Goal: Information Seeking & Learning: Learn about a topic

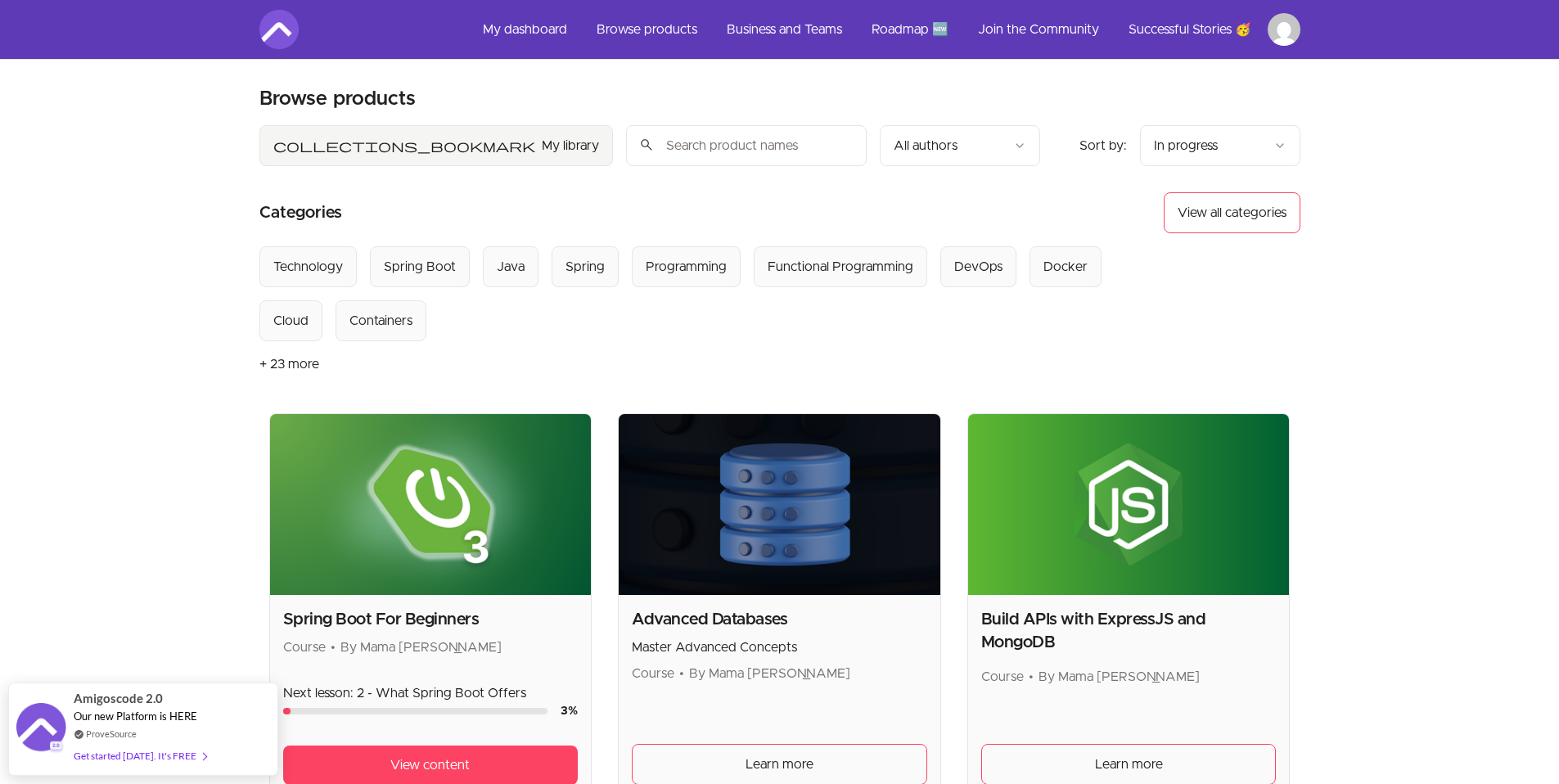
click at [336, 139] on button "collections_bookmark My library" at bounding box center [436, 145] width 353 height 41
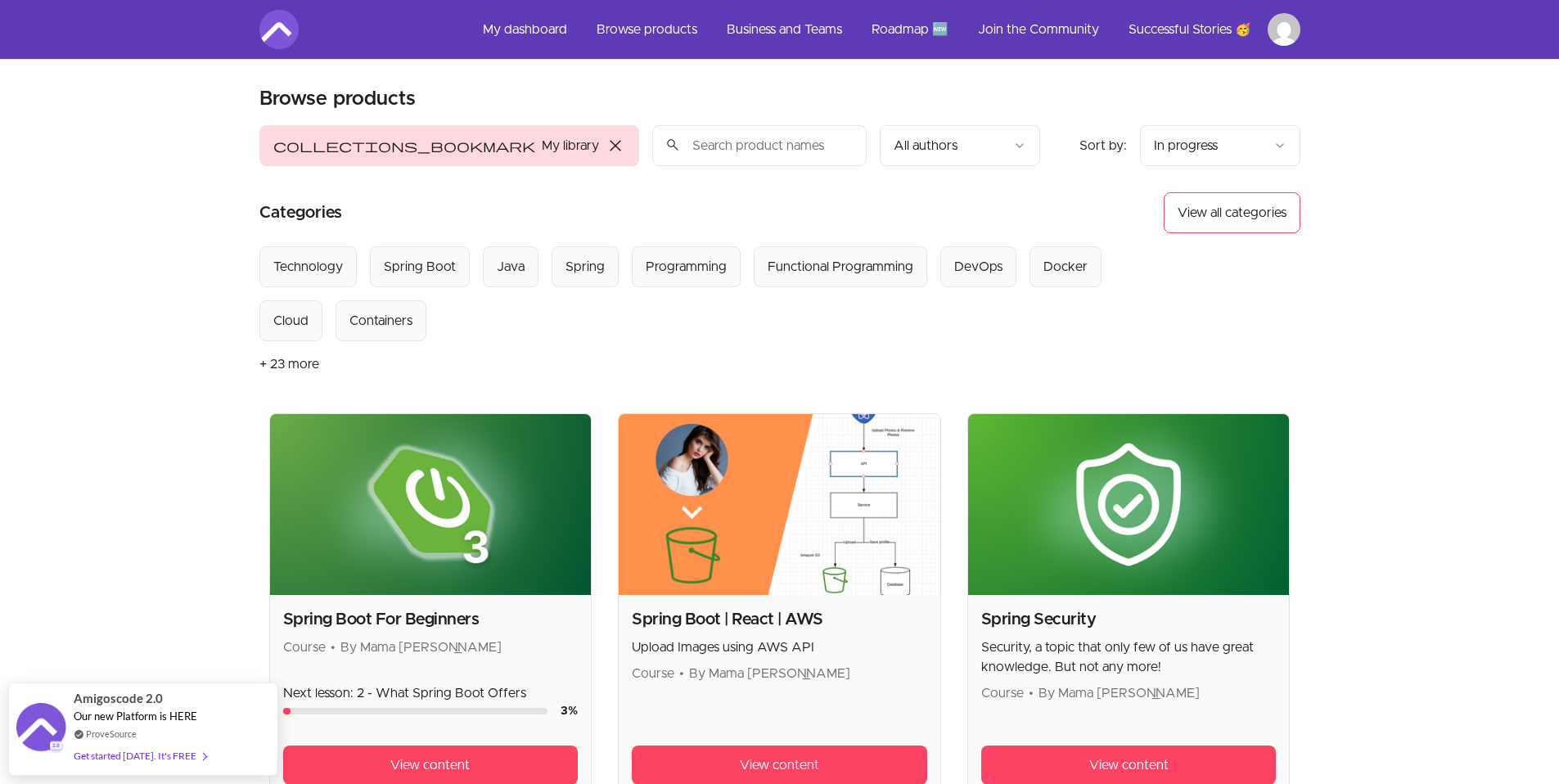
click at [605, 140] on span "close" at bounding box center [615, 145] width 20 height 20
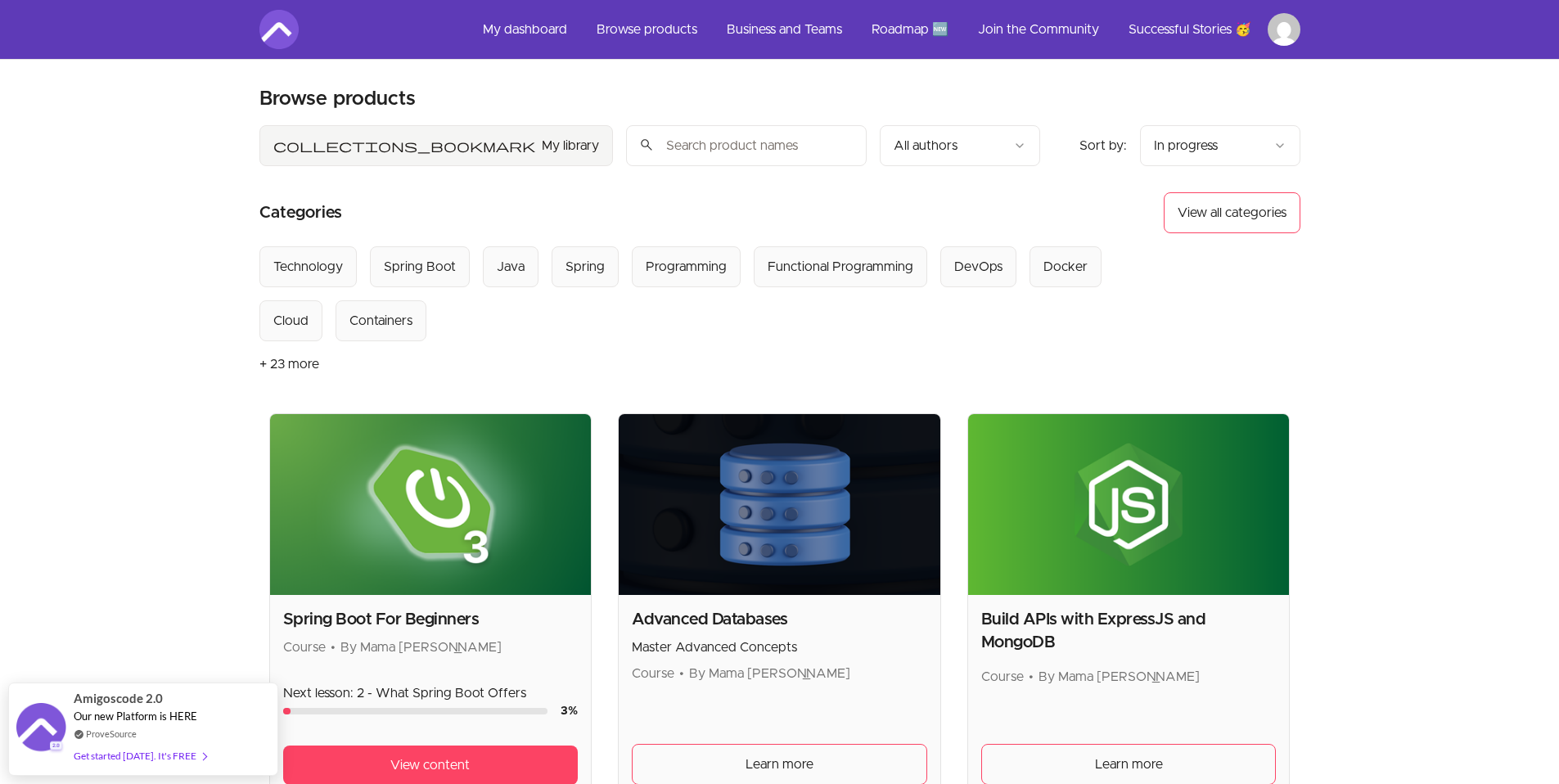
click at [626, 146] on input "search" at bounding box center [746, 145] width 241 height 41
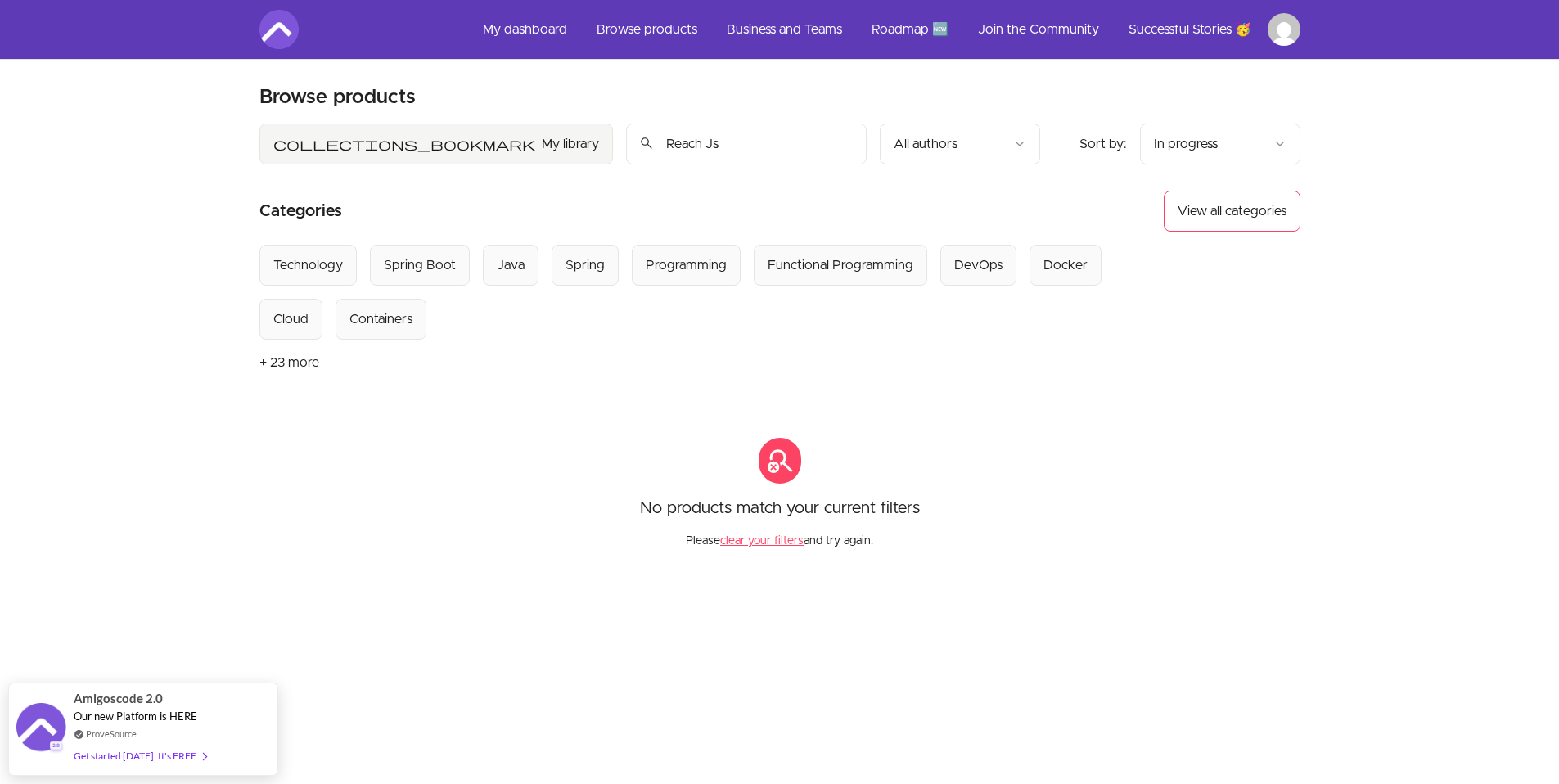
scroll to position [3, 0]
type input "Reach Js"
click at [285, 362] on button "+ 23 more" at bounding box center [289, 360] width 60 height 46
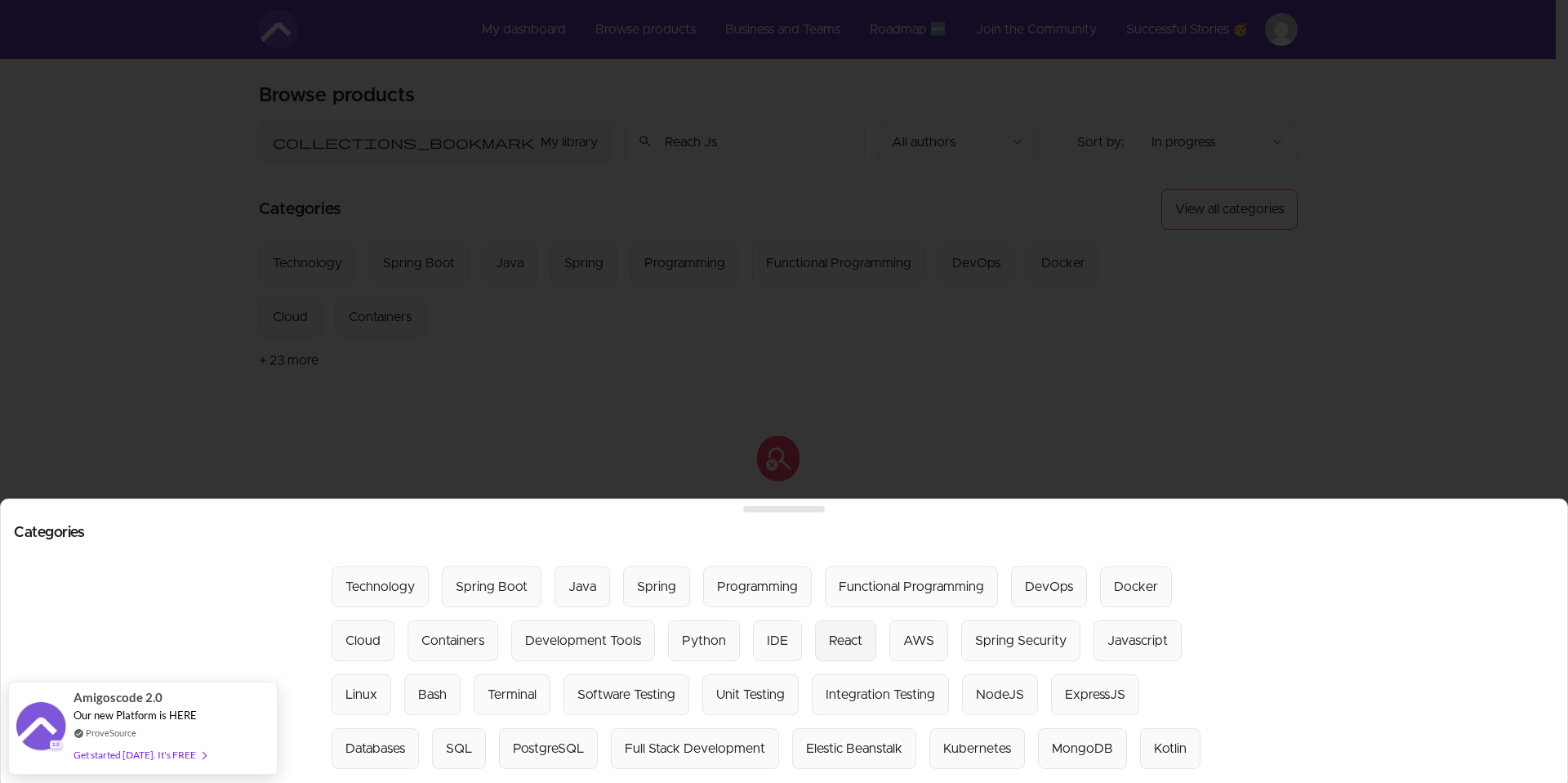
click at [842, 631] on div "React" at bounding box center [845, 640] width 34 height 20
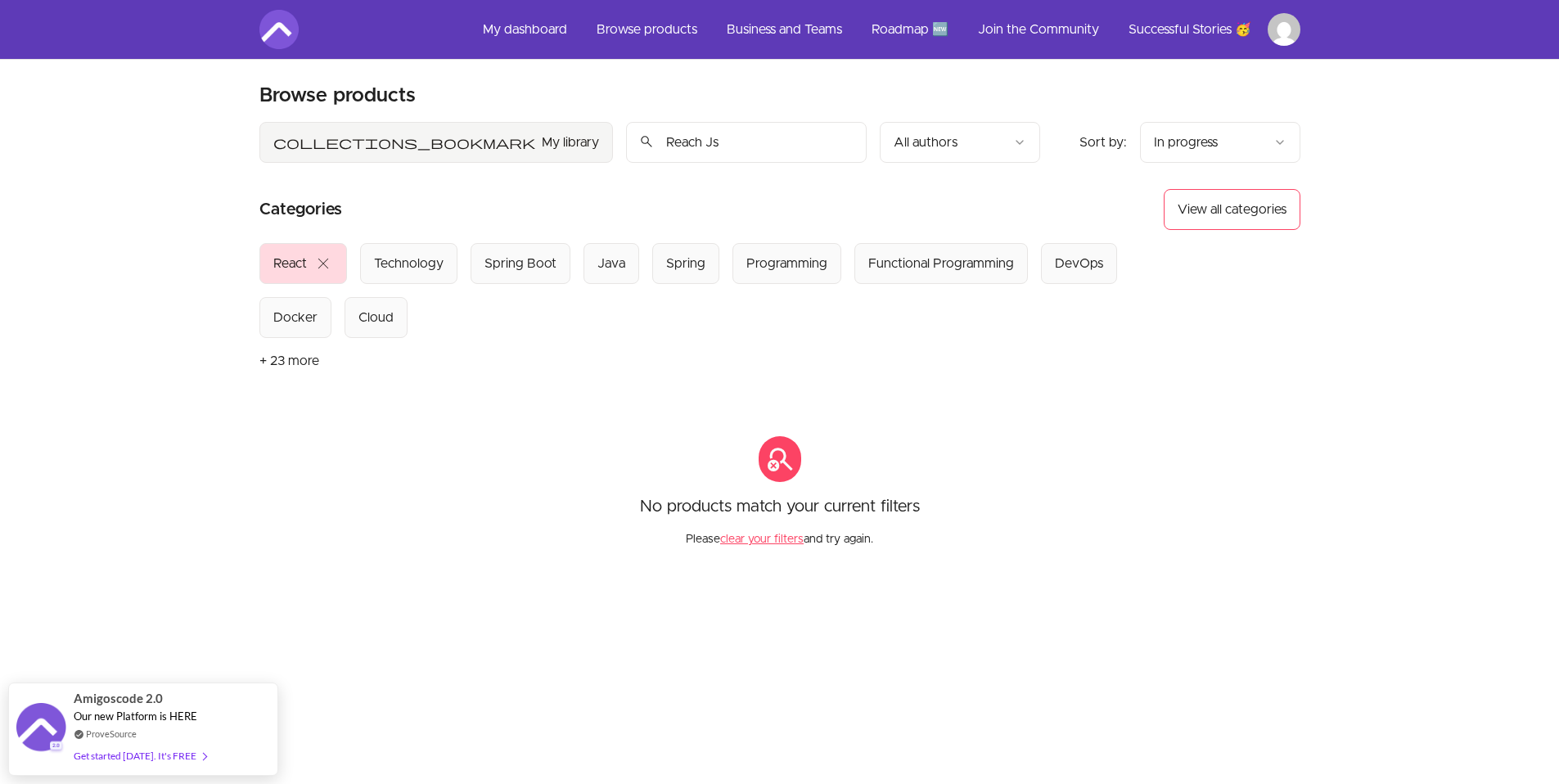
drag, startPoint x: 487, startPoint y: 142, endPoint x: 381, endPoint y: 139, distance: 106.0
click at [626, 142] on input "Reach Js" at bounding box center [746, 142] width 241 height 41
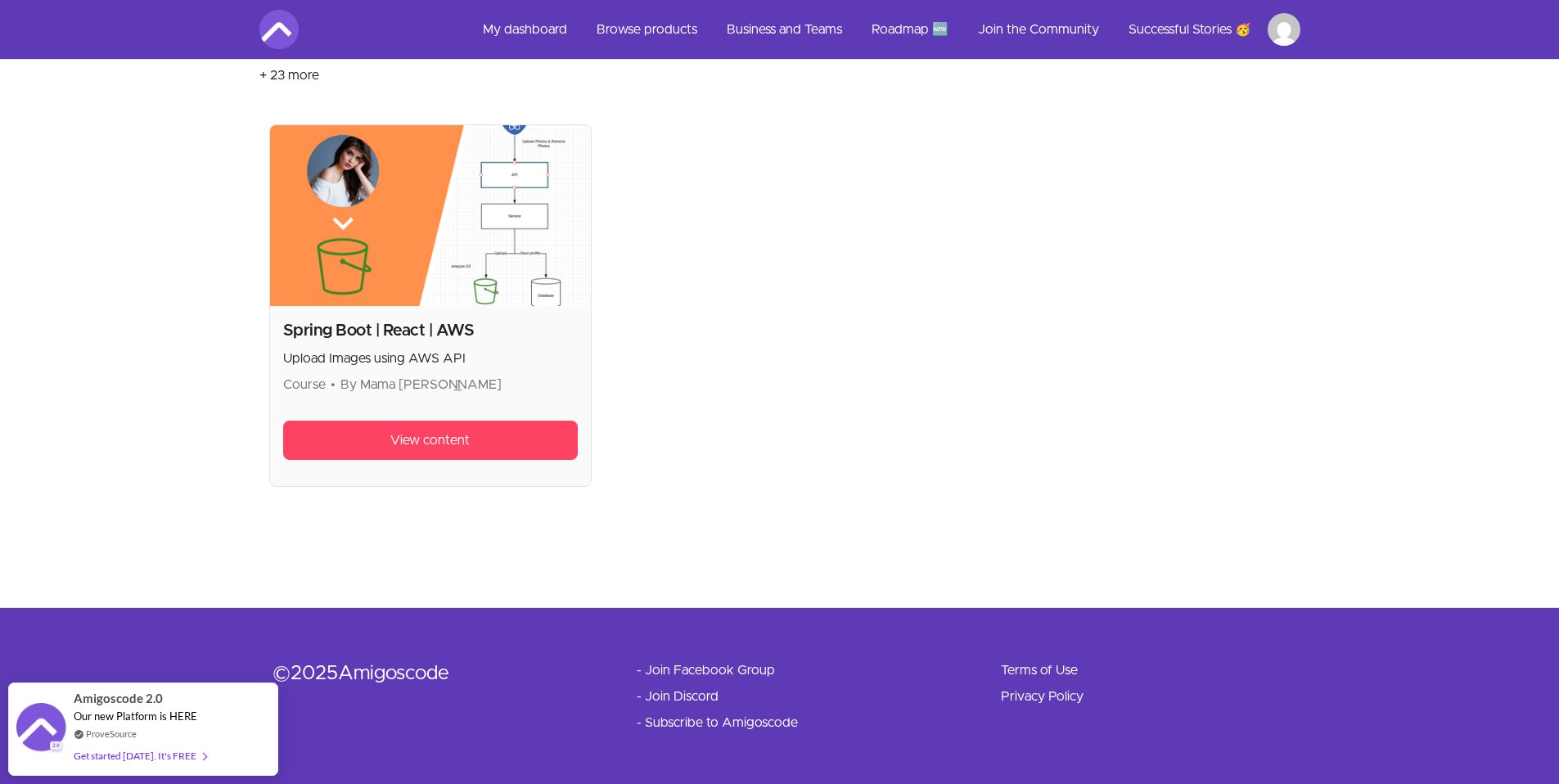
scroll to position [290, 0]
click at [500, 198] on img at bounding box center [430, 215] width 321 height 181
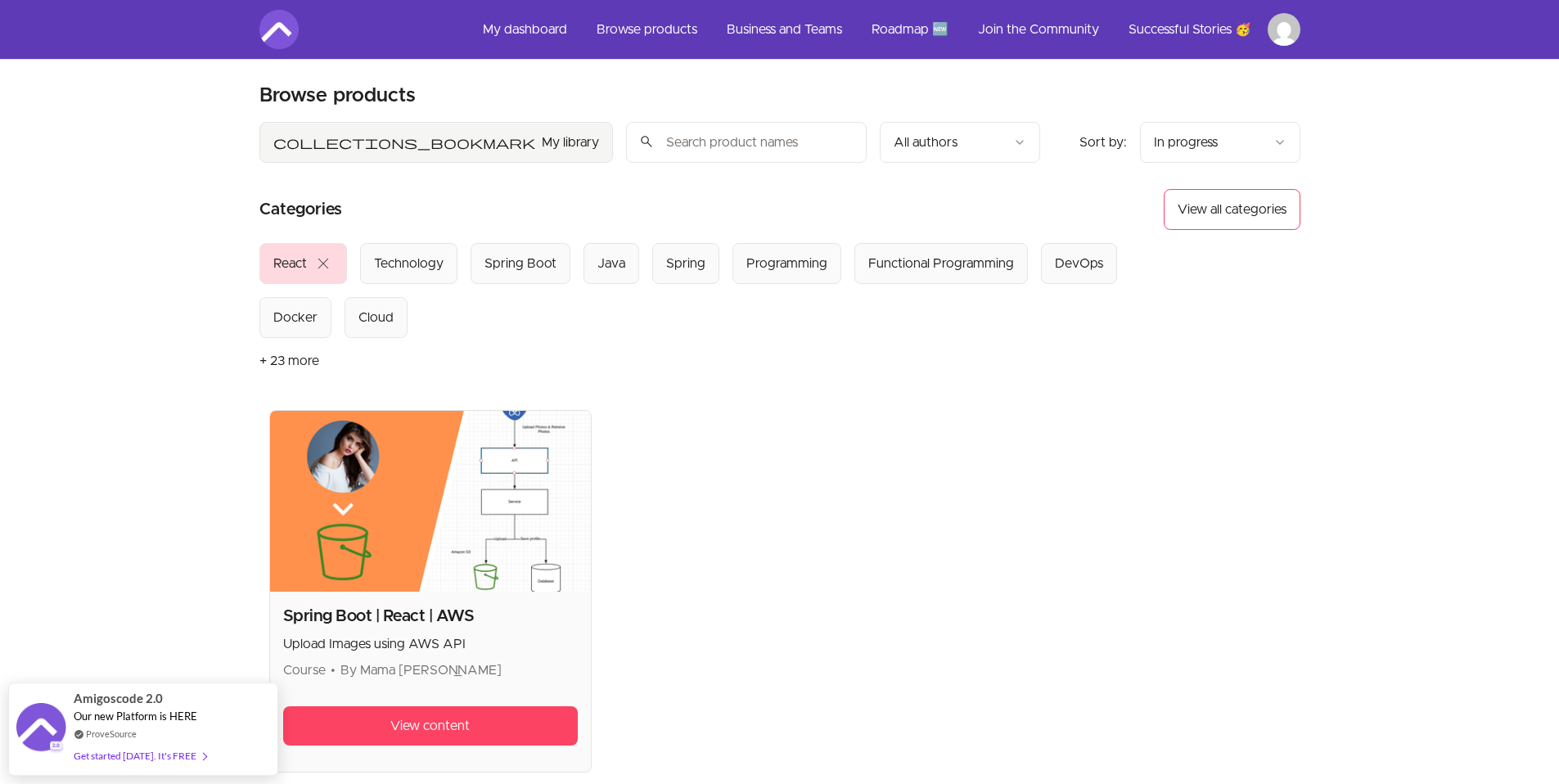
scroll to position [0, 0]
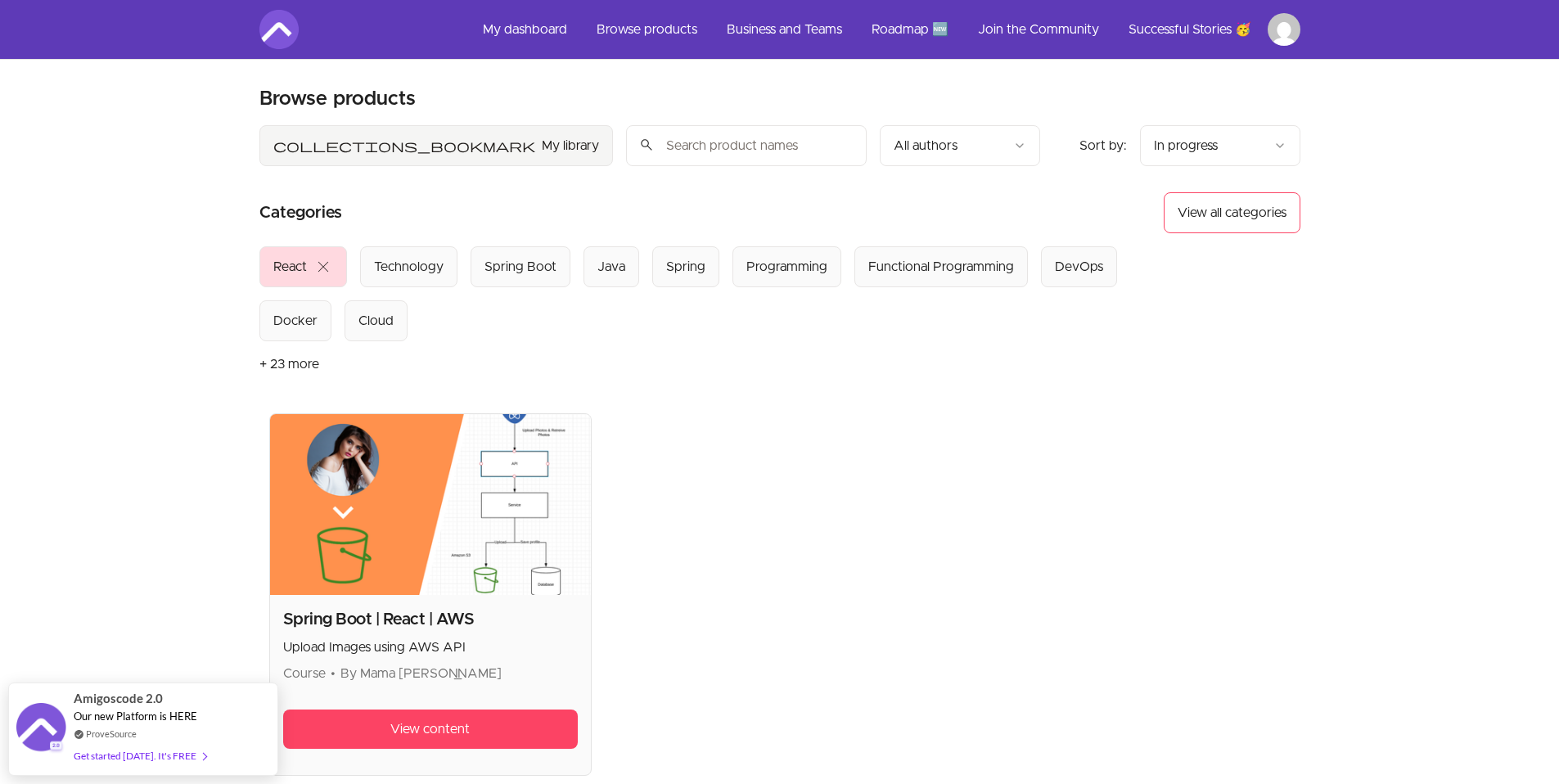
click at [290, 366] on button "+ 23 more" at bounding box center [289, 363] width 60 height 46
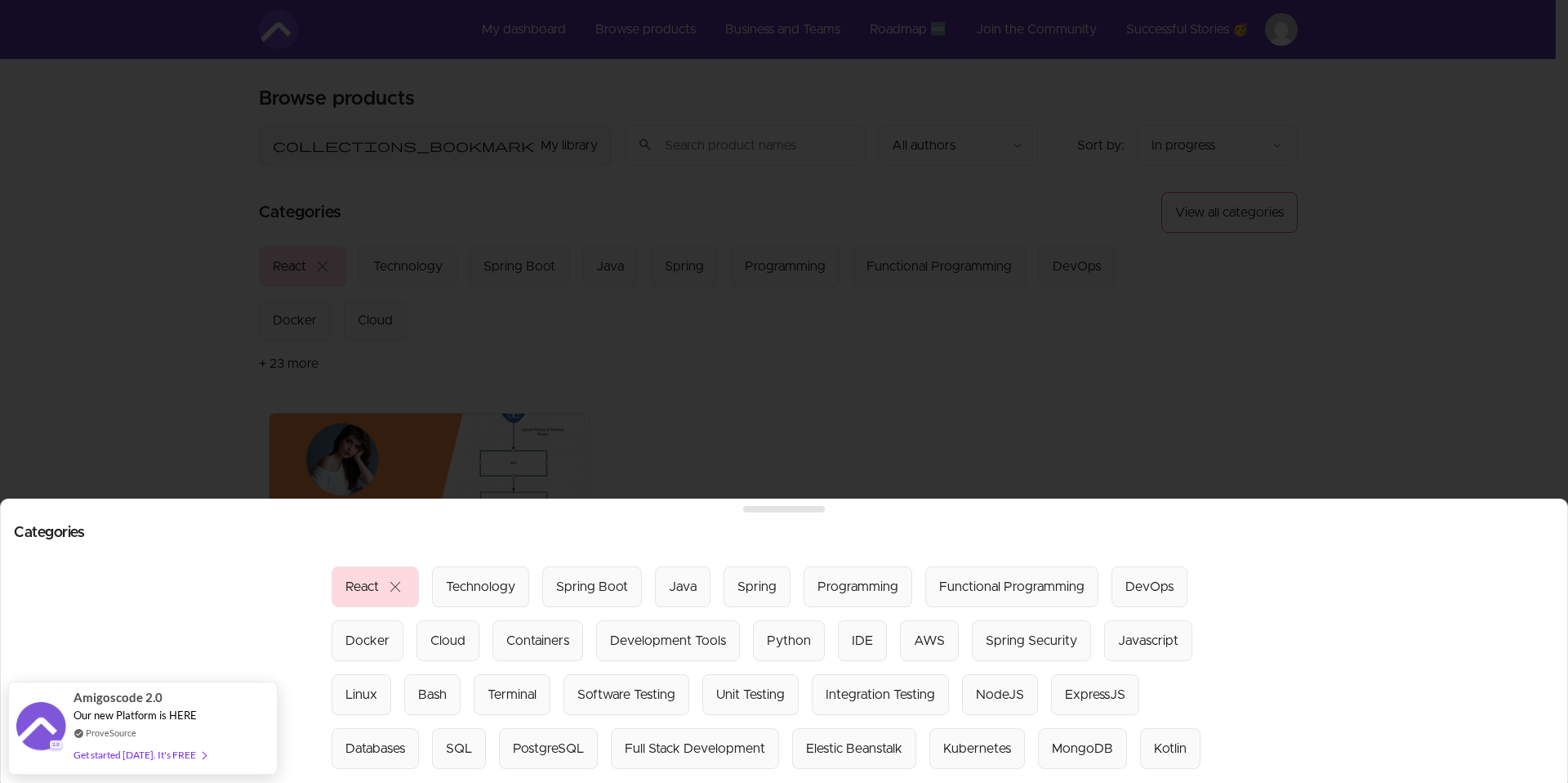
drag, startPoint x: 836, startPoint y: 290, endPoint x: 816, endPoint y: 241, distance: 52.9
click at [835, 290] on div at bounding box center [784, 392] width 1568 height 783
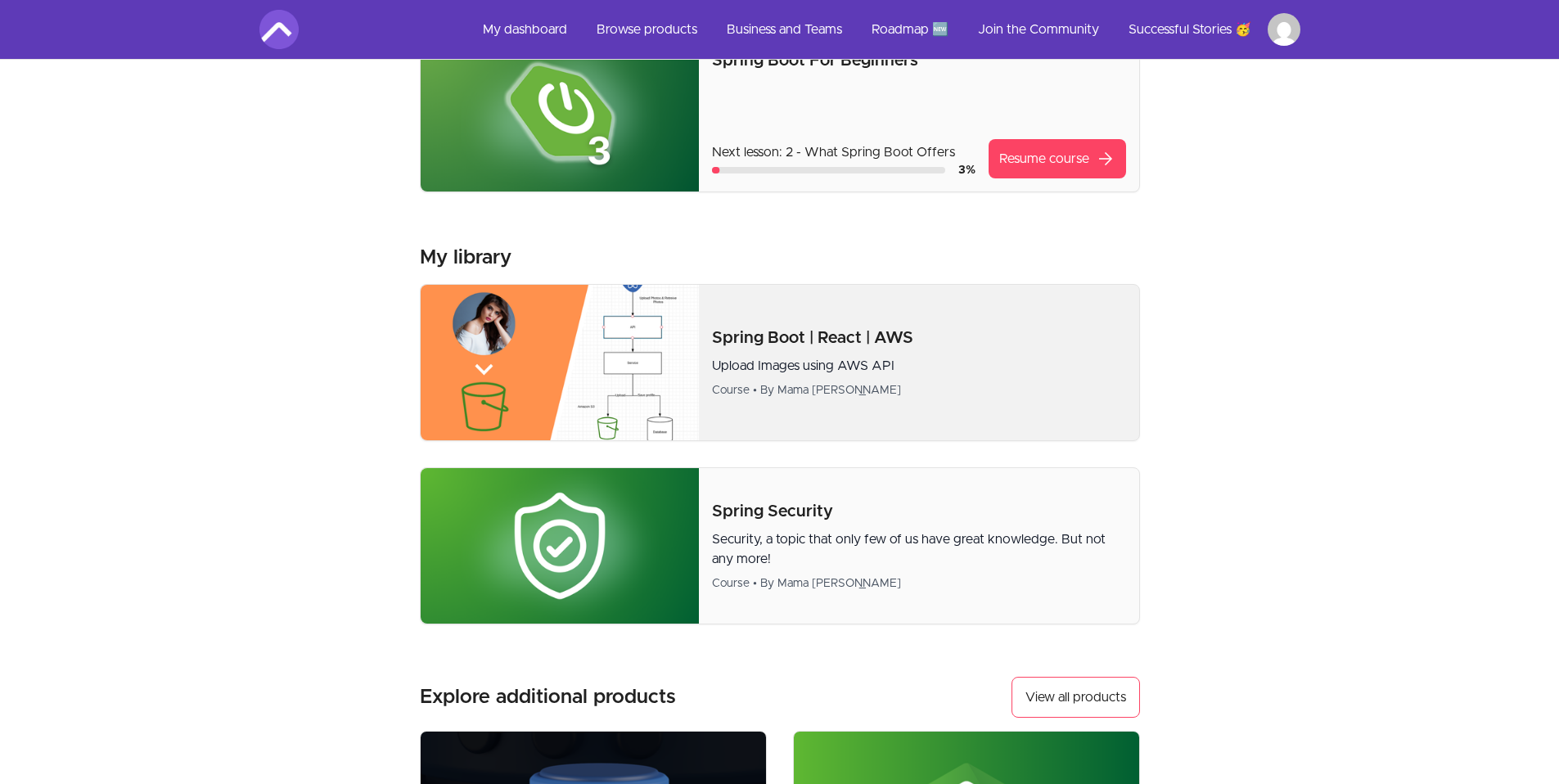
scroll to position [231, 0]
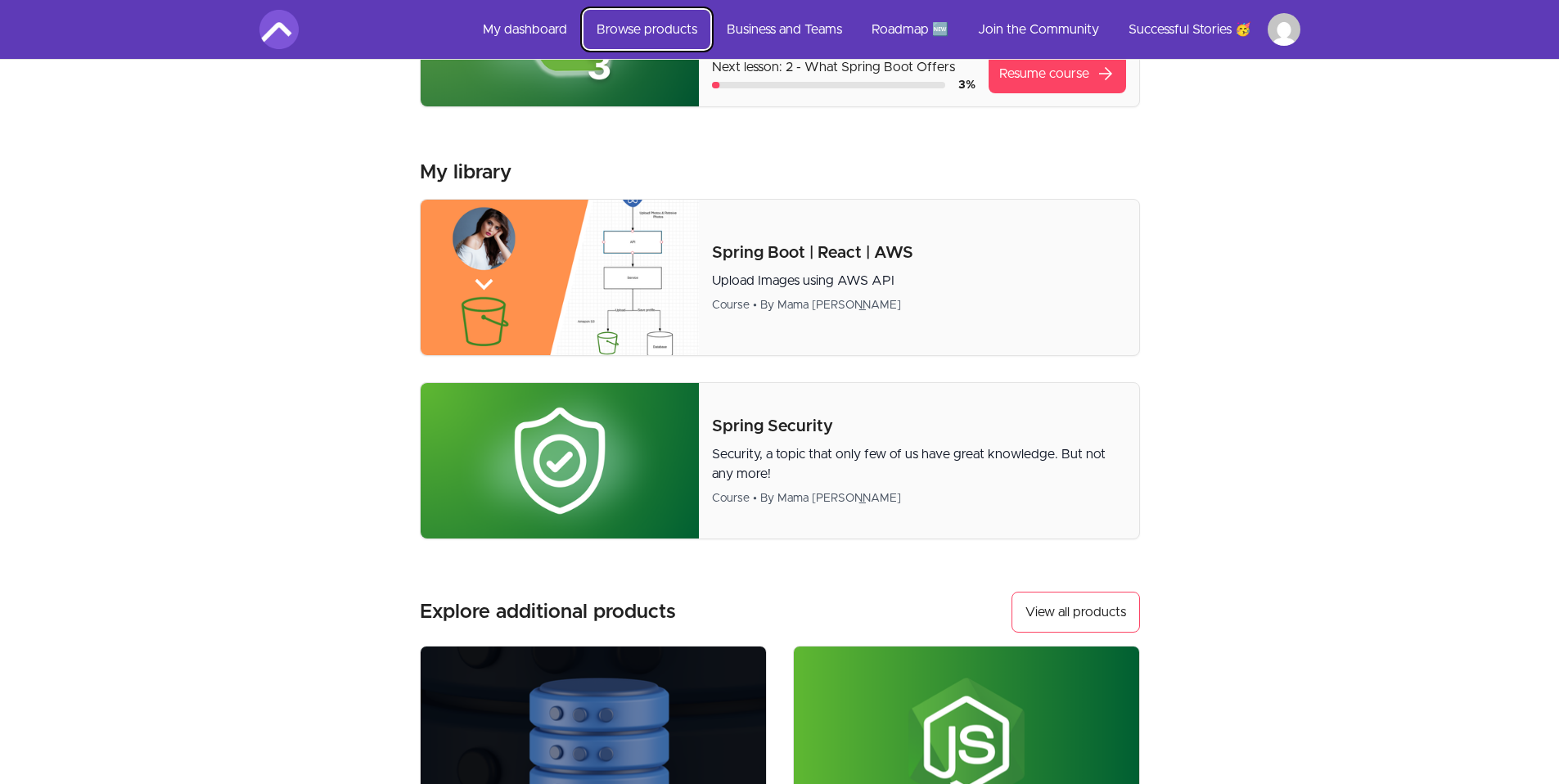
click at [635, 28] on link "Browse products" at bounding box center [647, 29] width 127 height 39
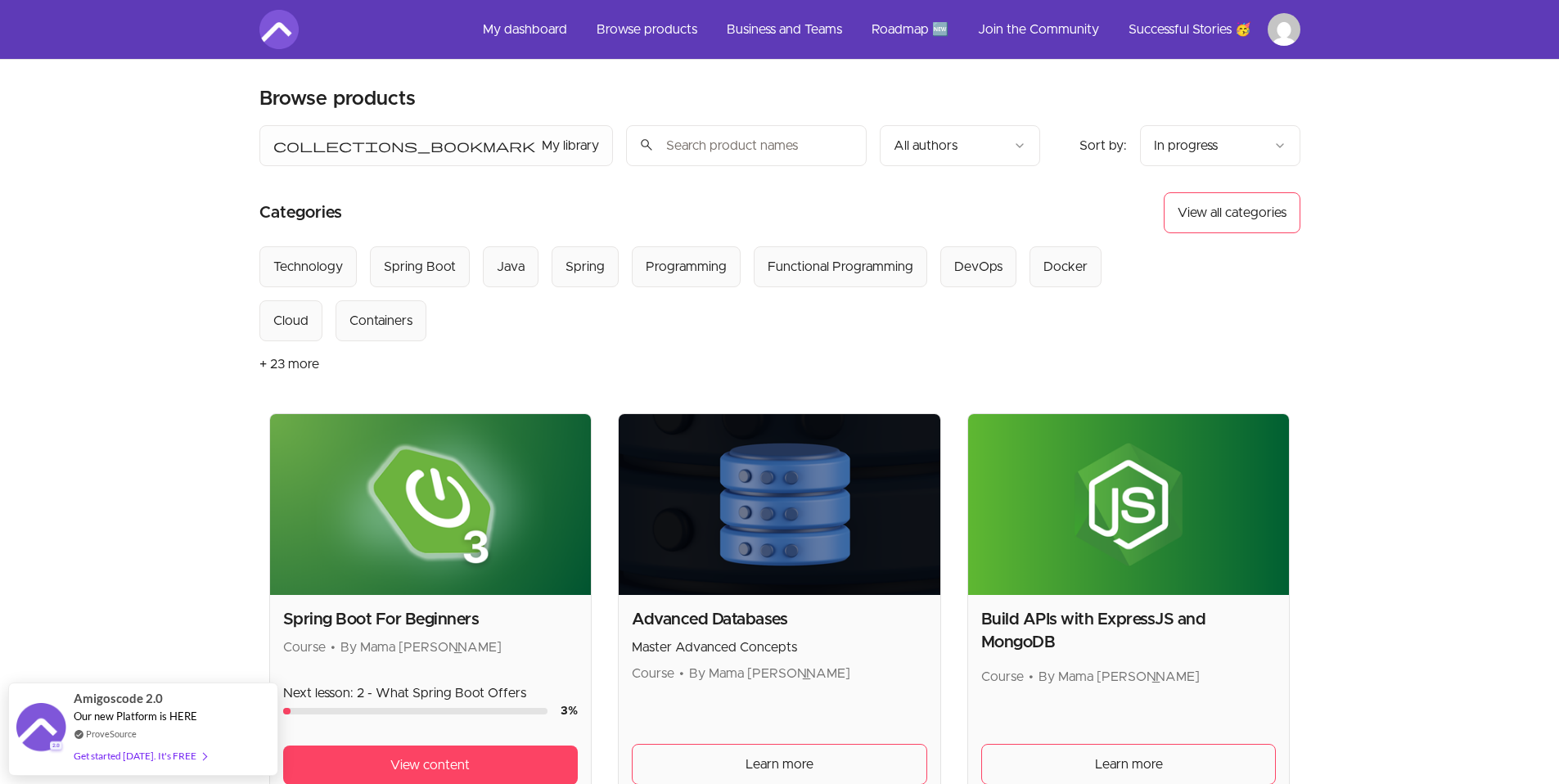
click at [298, 360] on button "+ 23 more" at bounding box center [289, 363] width 60 height 46
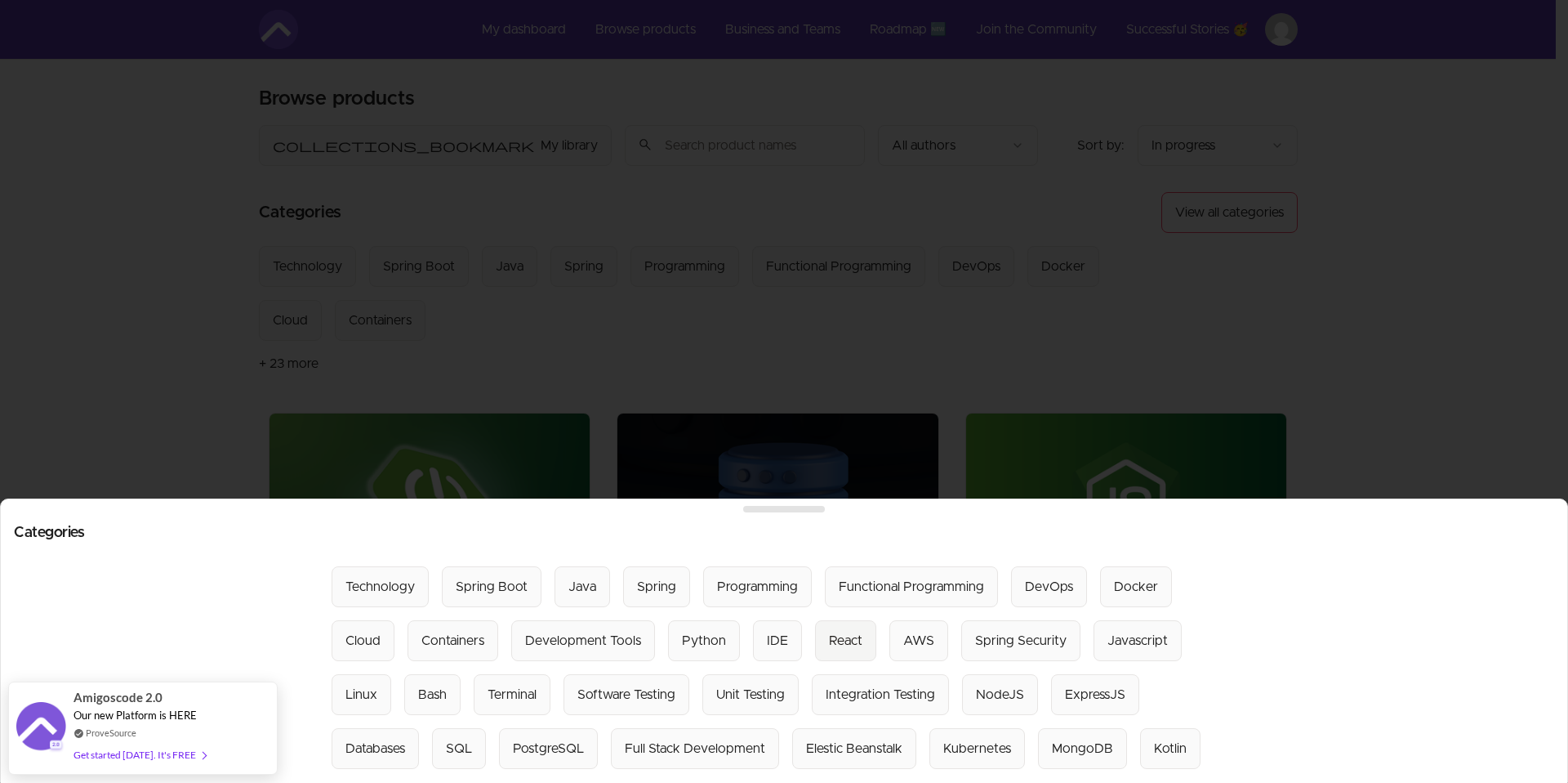
click at [828, 631] on div "React" at bounding box center [845, 640] width 34 height 20
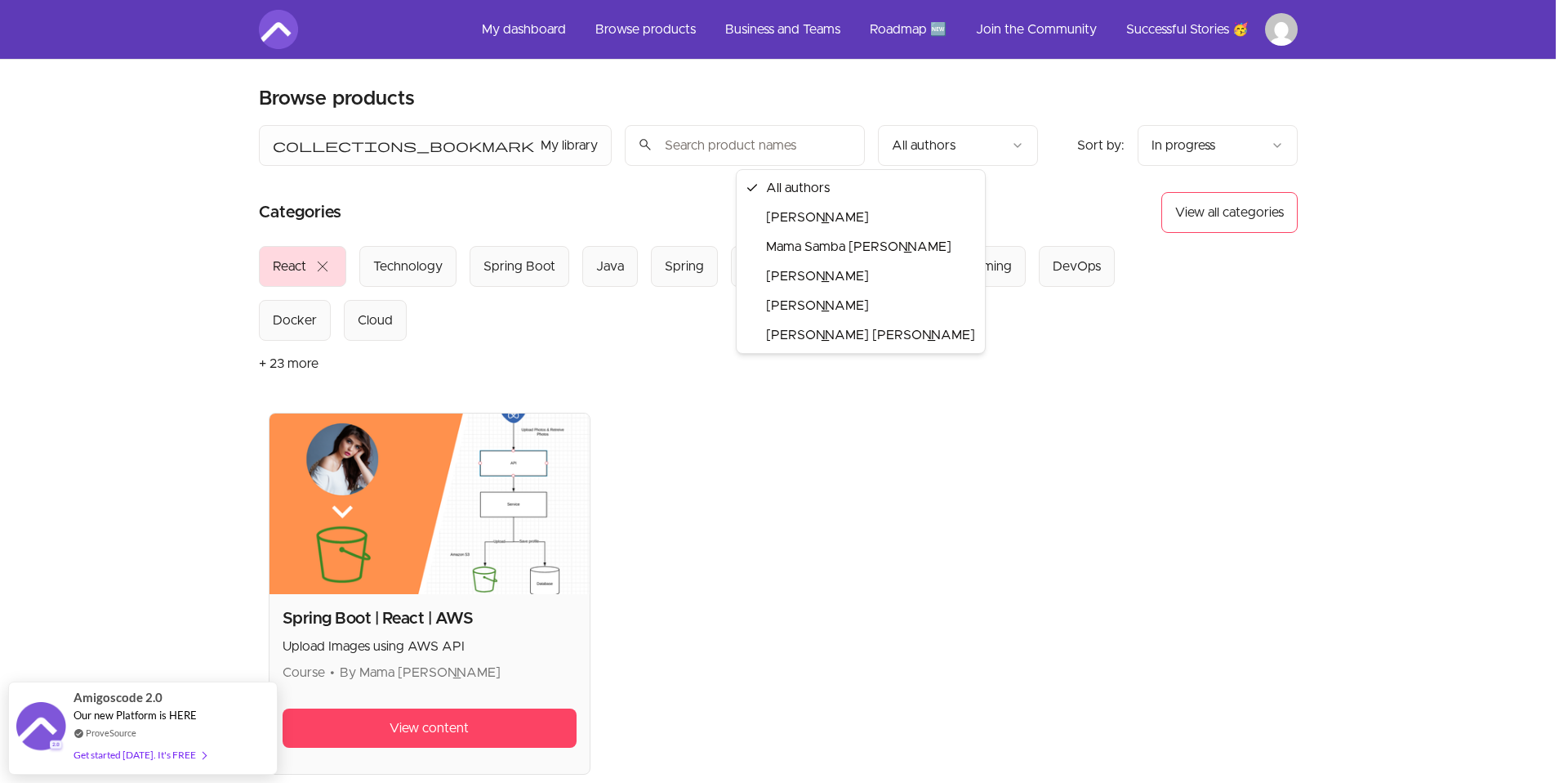
click at [818, 150] on html "Skip to main content Main menu Includes navigation links and user settings My d…" at bounding box center [784, 536] width 1568 height 1072
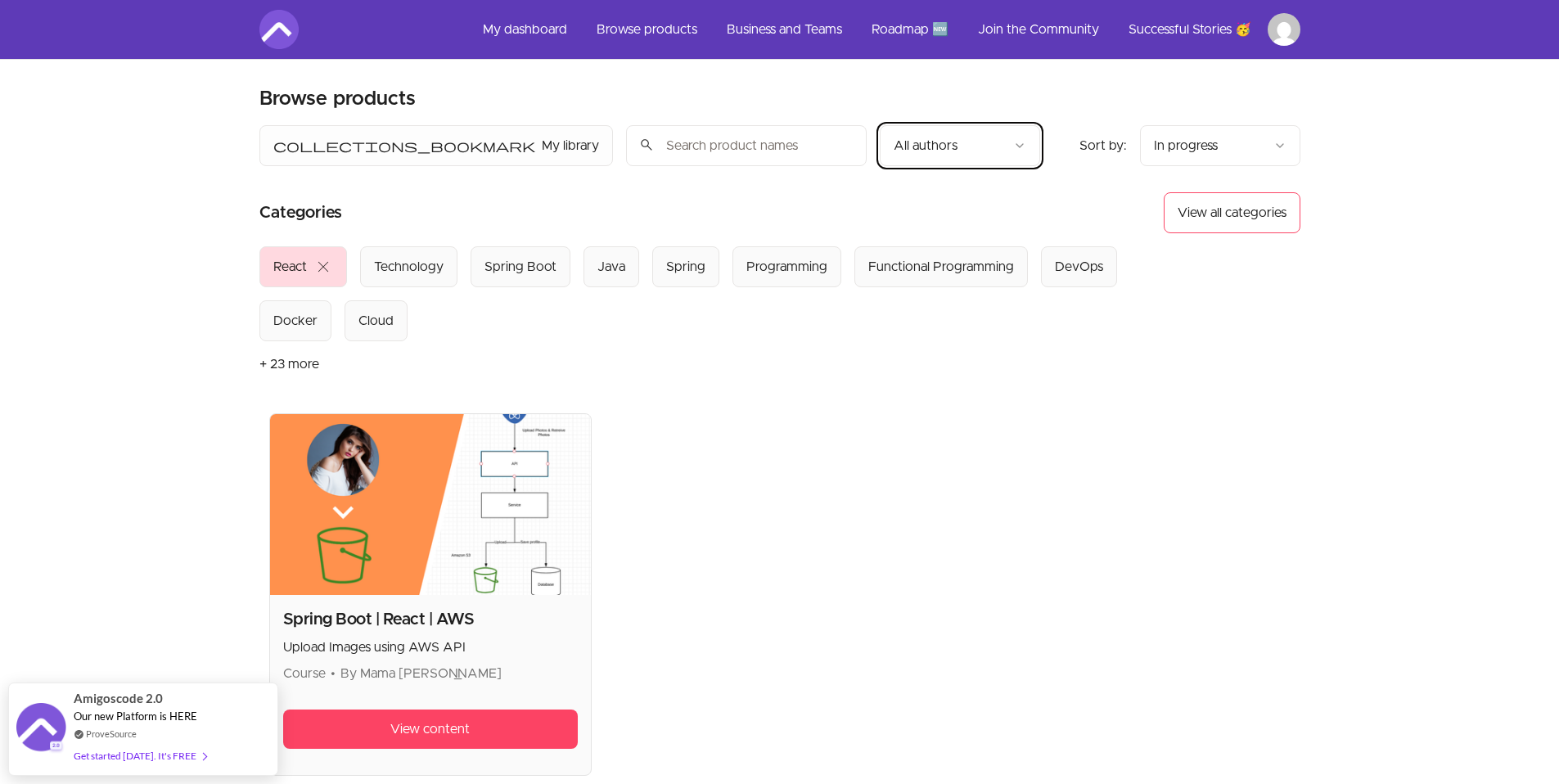
click at [826, 143] on html "Skip to main content Main menu Includes navigation links and user settings My d…" at bounding box center [779, 537] width 1559 height 1073
click at [1210, 133] on html "Skip to main content Main menu Includes navigation links and user settings My d…" at bounding box center [779, 537] width 1559 height 1073
drag, startPoint x: 1164, startPoint y: 375, endPoint x: 1171, endPoint y: 363, distance: 13.9
click at [1165, 375] on html "Skip to main content Main menu Includes navigation links and user settings My d…" at bounding box center [779, 537] width 1559 height 1073
click at [1177, 213] on button "View all categories" at bounding box center [1232, 212] width 137 height 41
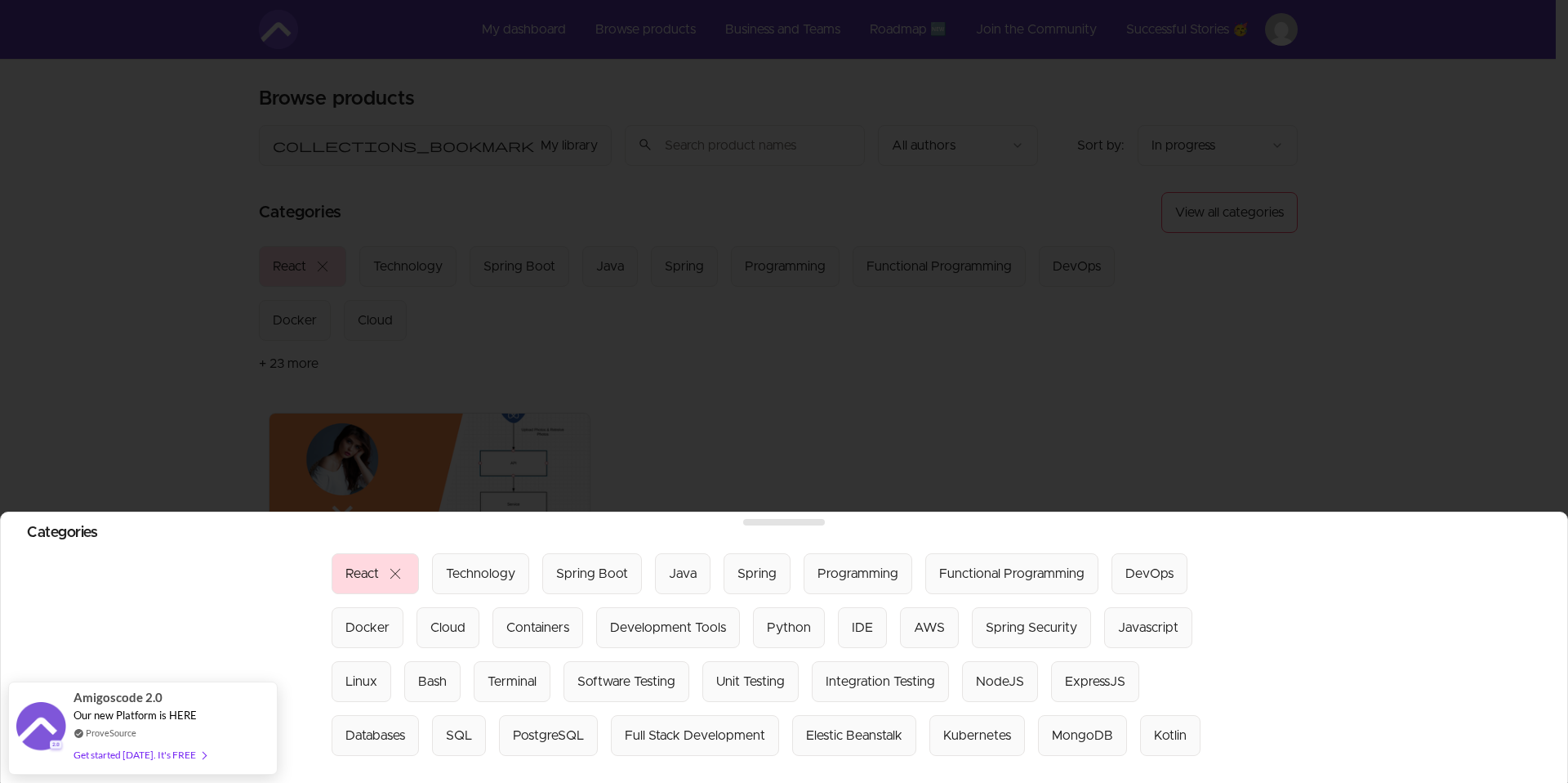
click at [359, 564] on div "React" at bounding box center [362, 573] width 34 height 20
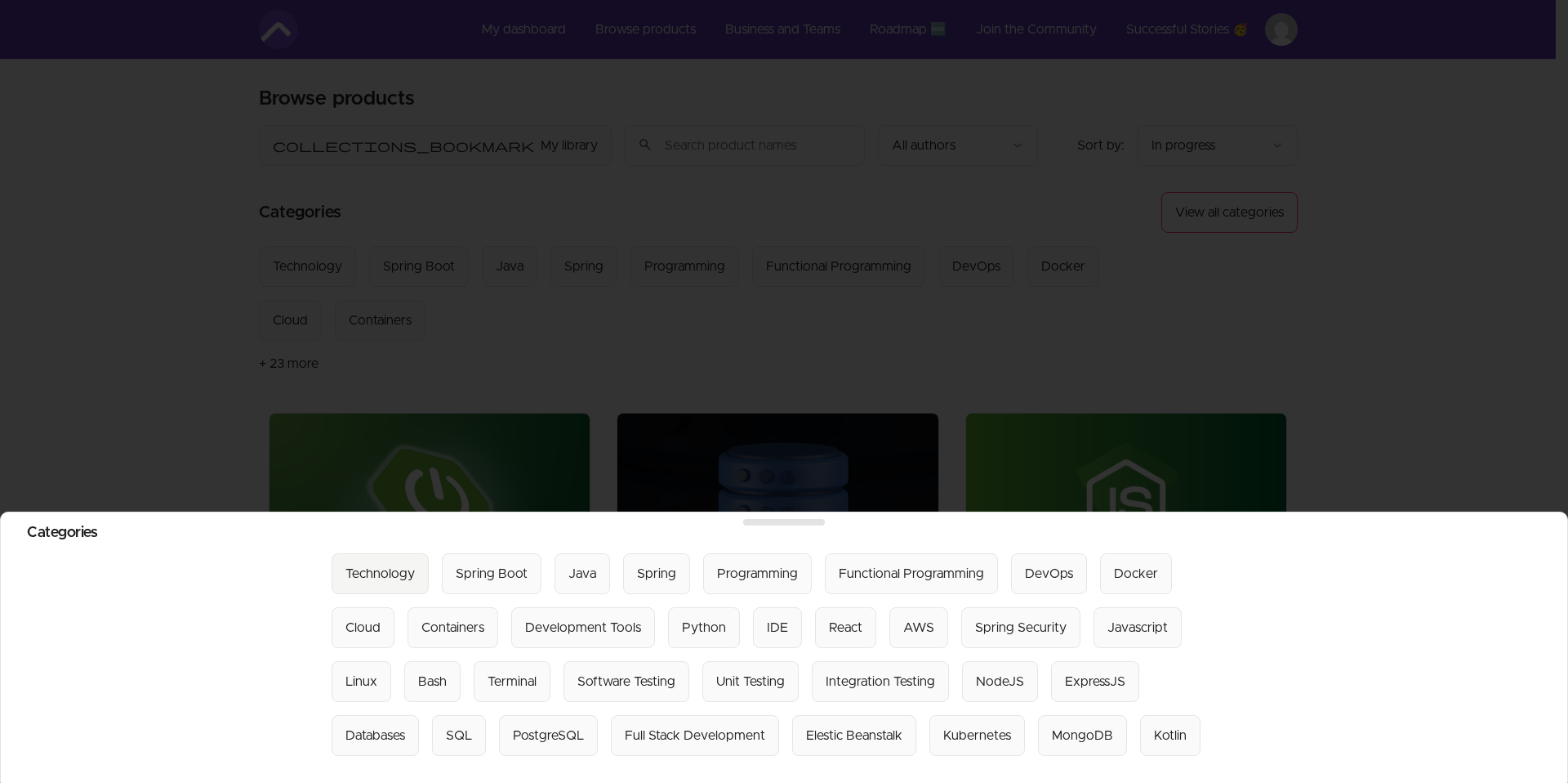
click at [362, 563] on div "Technology" at bounding box center [380, 573] width 69 height 20
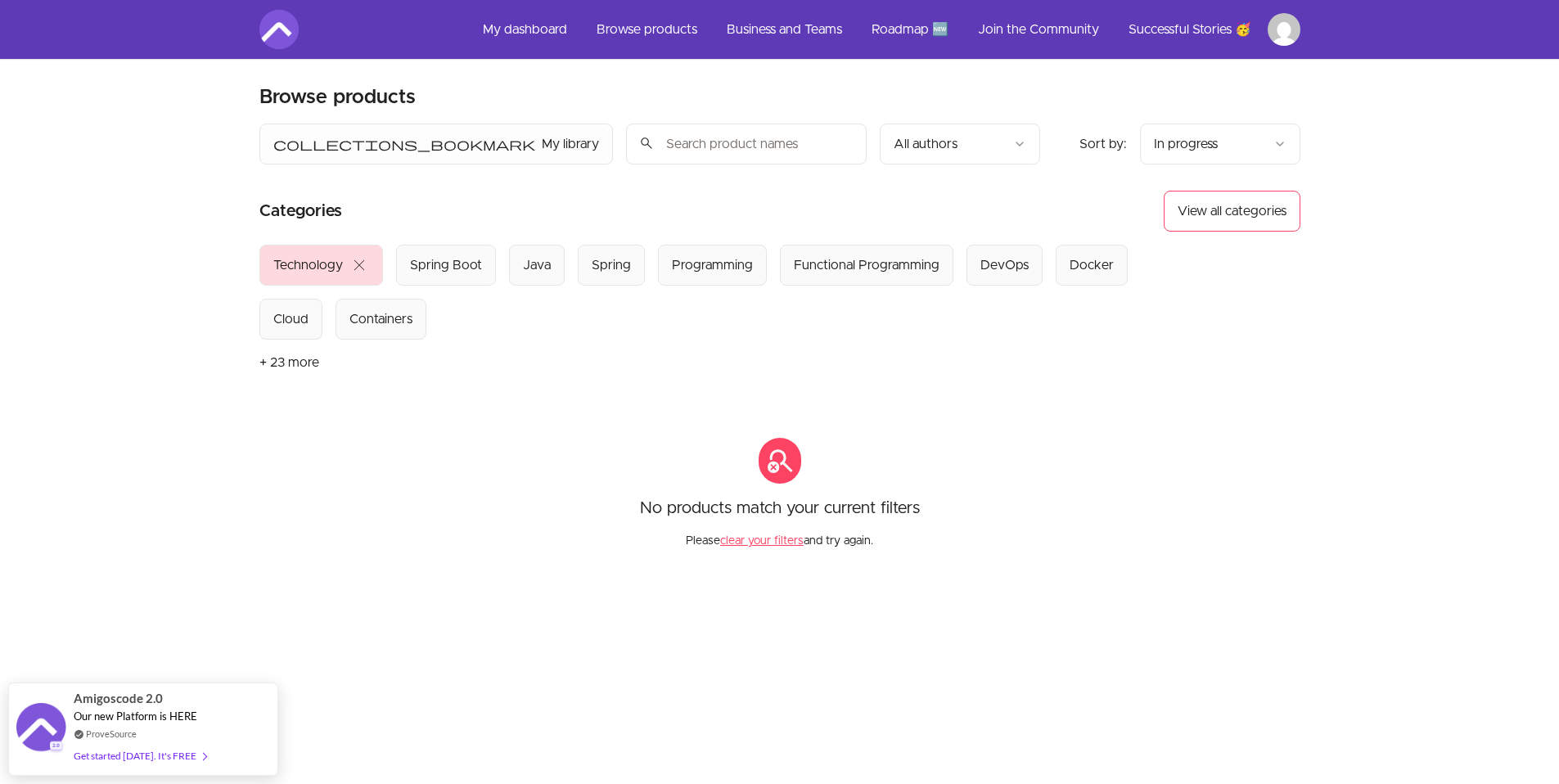
scroll to position [3, 0]
click at [1228, 144] on html "Skip to main content Main menu Includes navigation links and user settings My d…" at bounding box center [785, 533] width 1571 height 1073
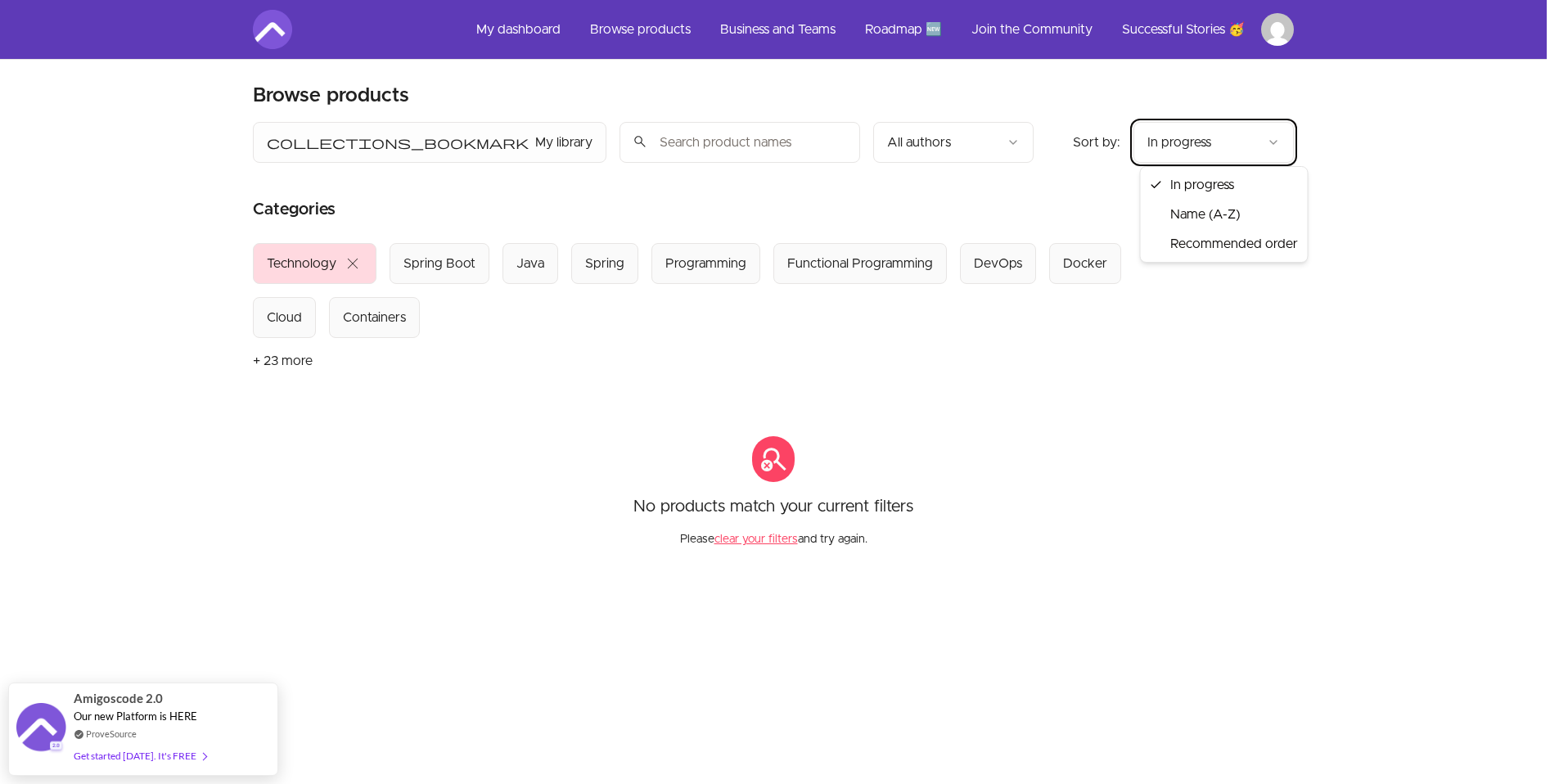
drag, startPoint x: 1224, startPoint y: 140, endPoint x: 1246, endPoint y: 172, distance: 38.8
click at [1224, 140] on html "Skip to main content Main menu Includes navigation links and user settings My d…" at bounding box center [779, 533] width 1559 height 1073
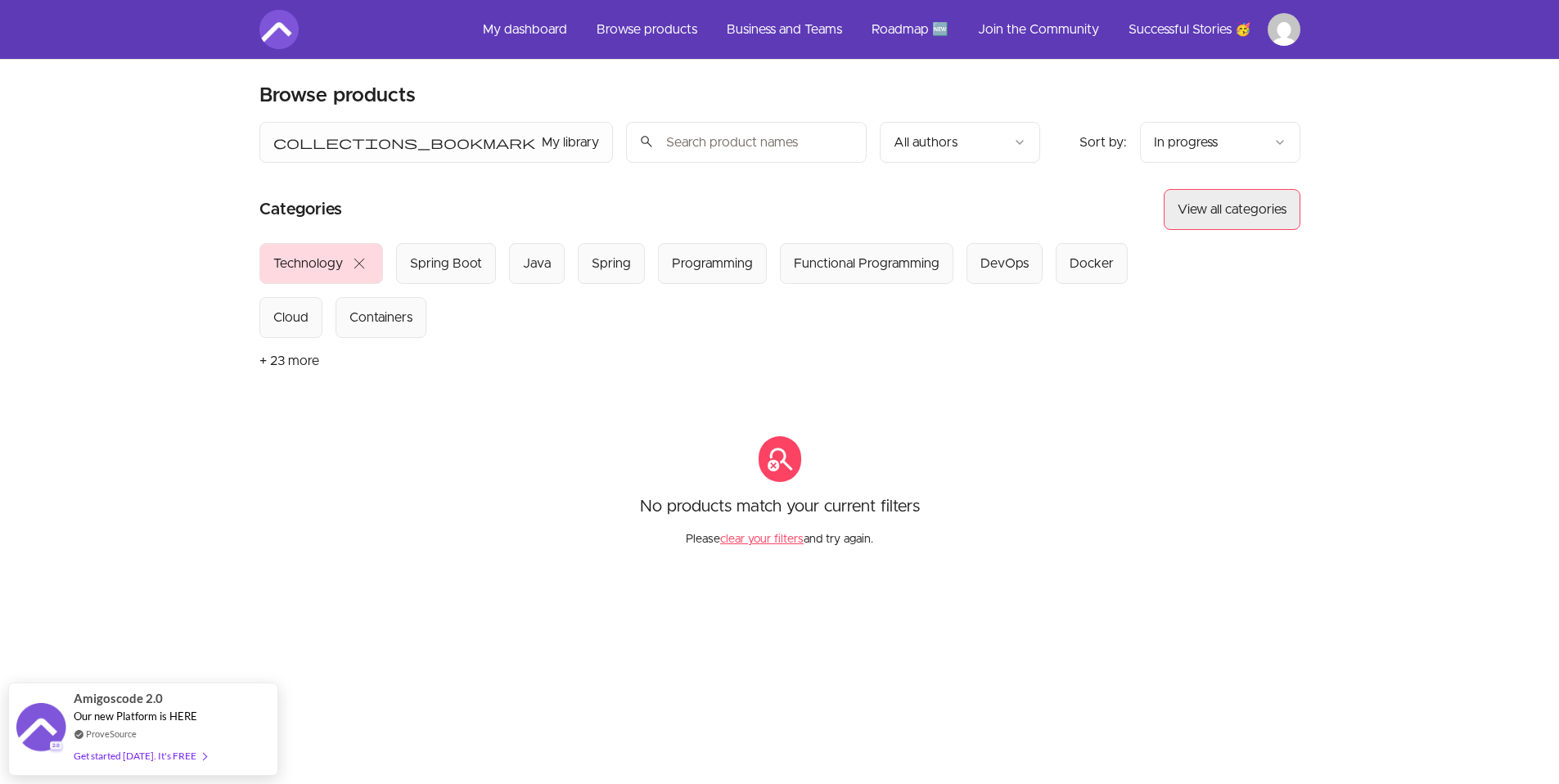
click at [1241, 189] on button "View all categories" at bounding box center [1232, 209] width 137 height 41
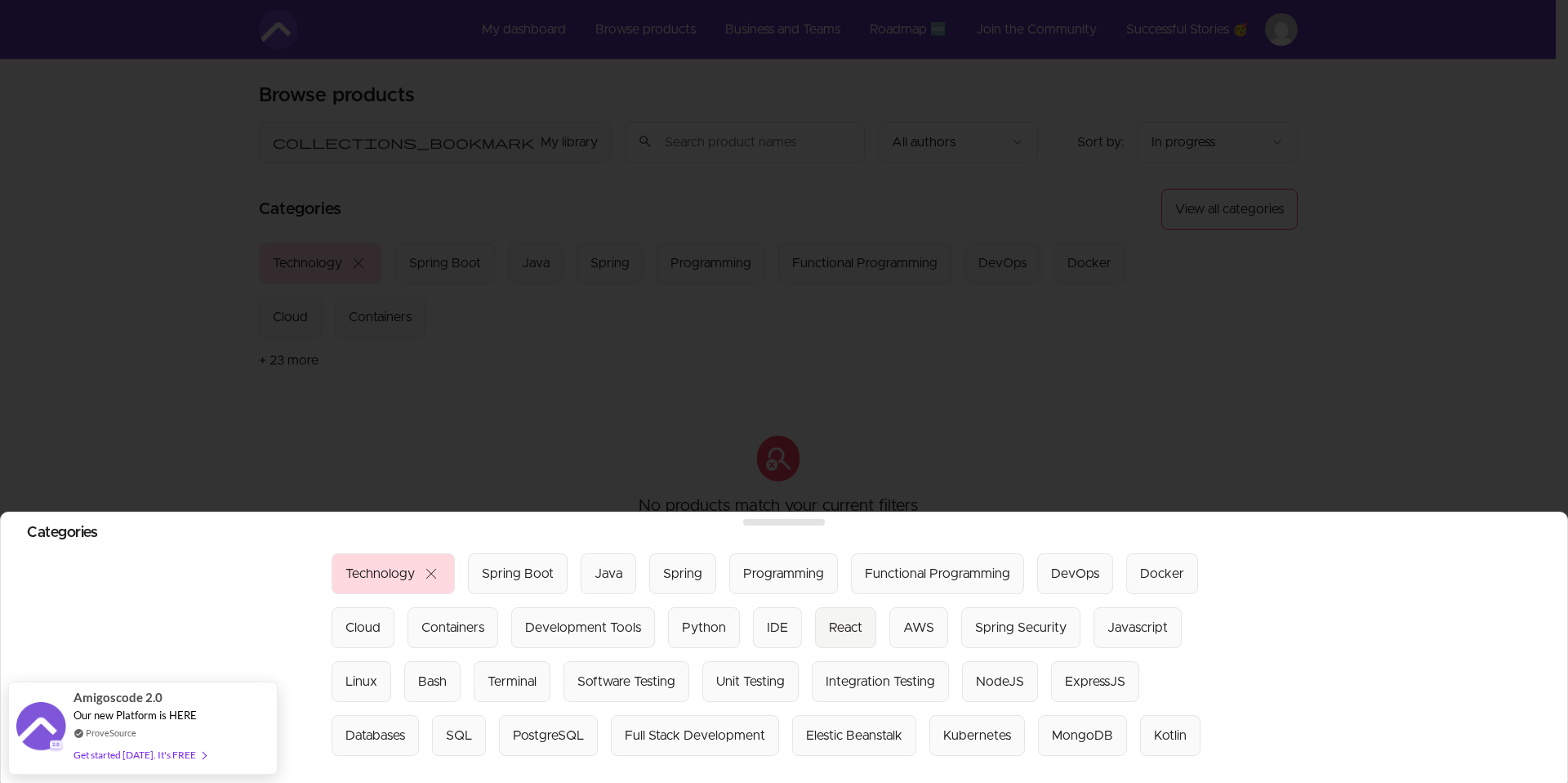
click at [829, 618] on div "React" at bounding box center [845, 627] width 34 height 20
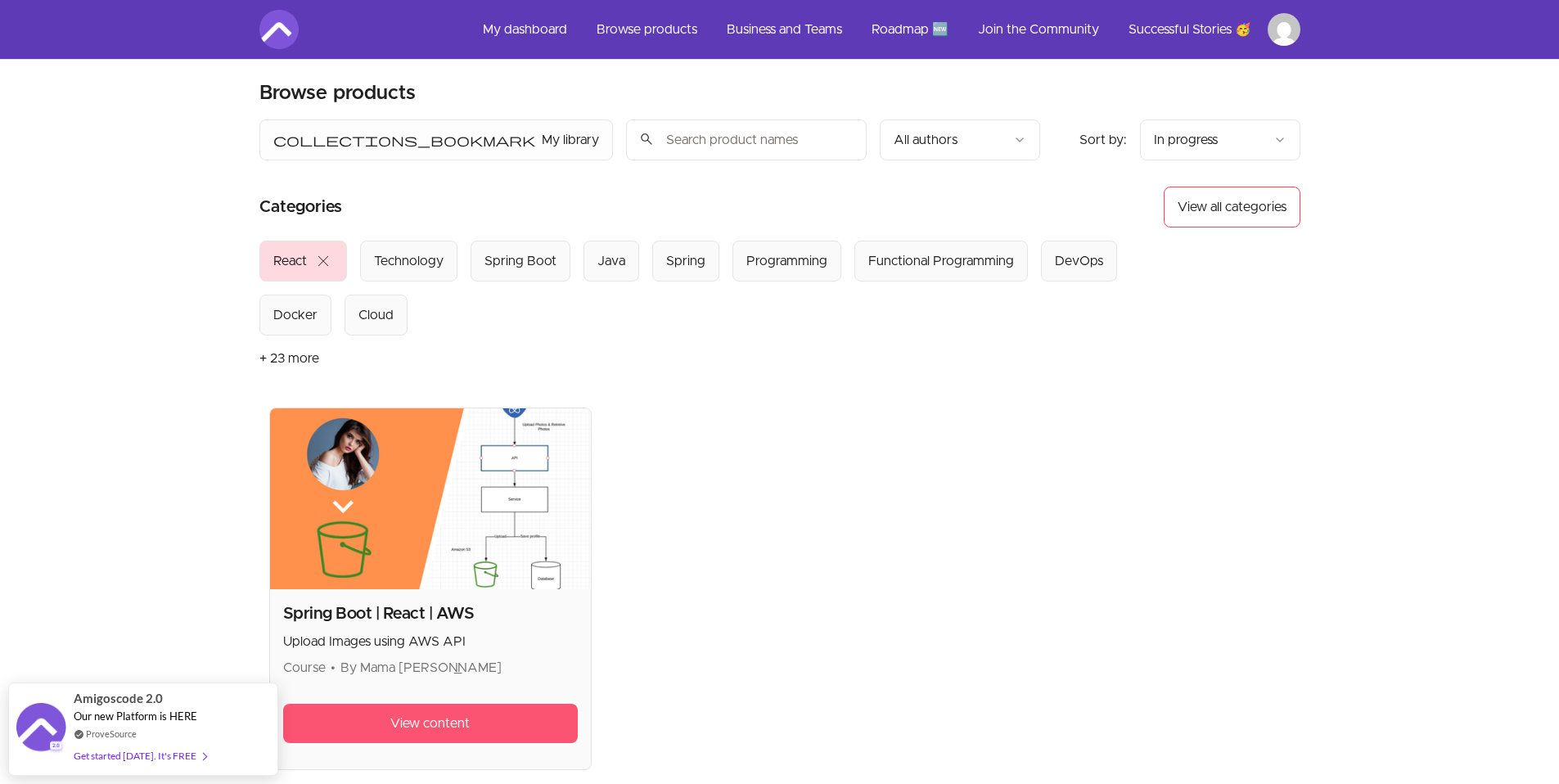
scroll to position [7, 0]
click at [497, 712] on link "View content" at bounding box center [430, 722] width 295 height 39
